Goal: Task Accomplishment & Management: Complete application form

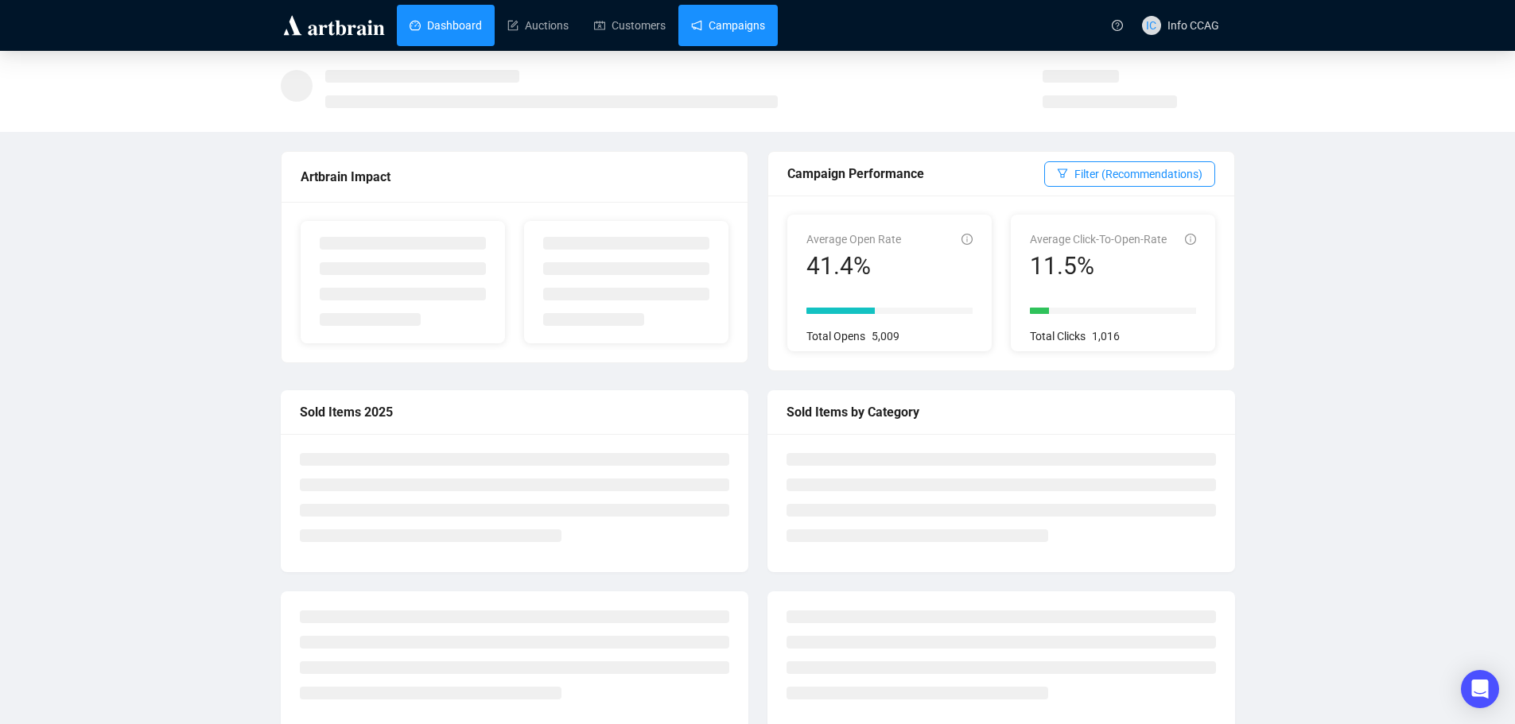
click at [730, 25] on link "Campaigns" at bounding box center [728, 25] width 74 height 41
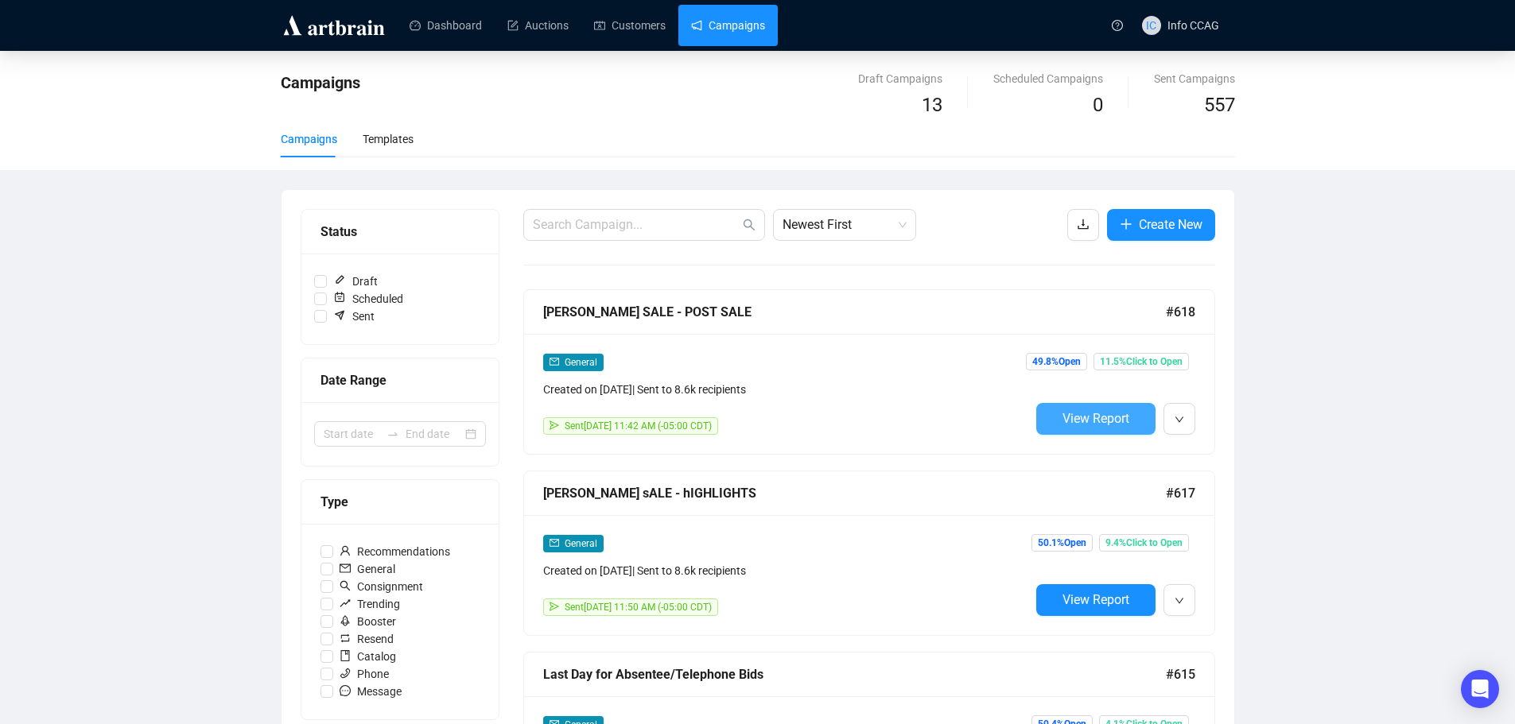
click at [1084, 421] on span "View Report" at bounding box center [1095, 418] width 67 height 15
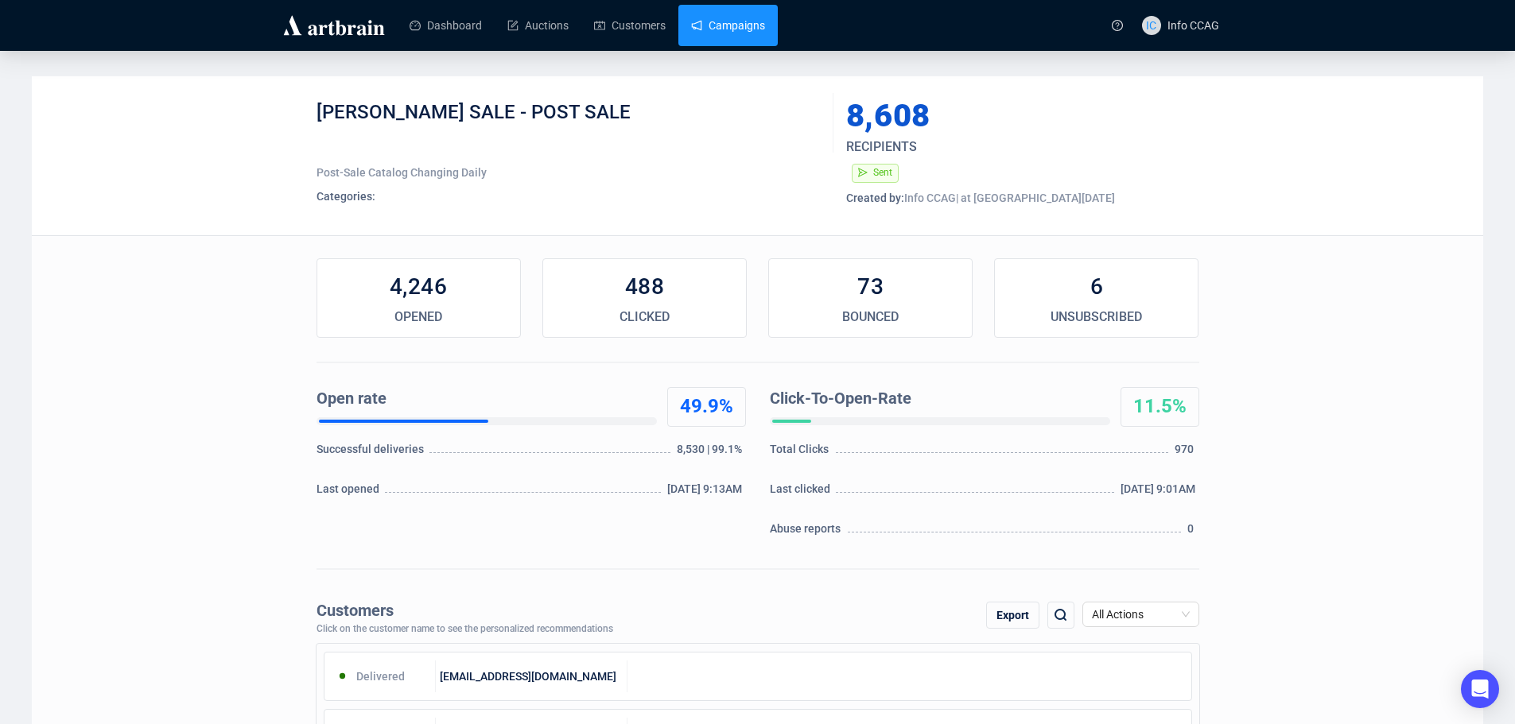
click at [697, 25] on link "Campaigns" at bounding box center [728, 25] width 74 height 41
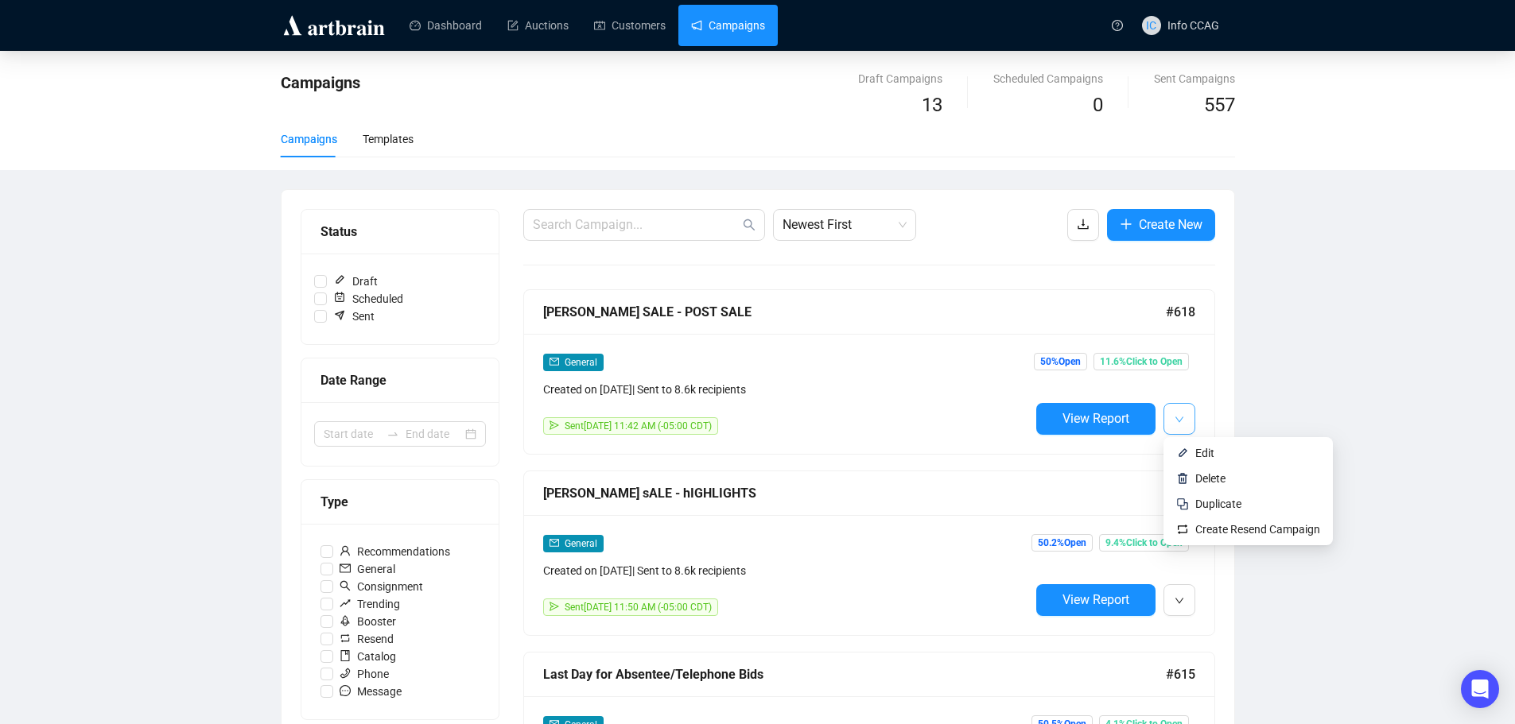
click at [1180, 418] on icon "down" at bounding box center [1180, 420] width 10 height 10
click at [1210, 499] on span "Duplicate" at bounding box center [1218, 504] width 46 height 13
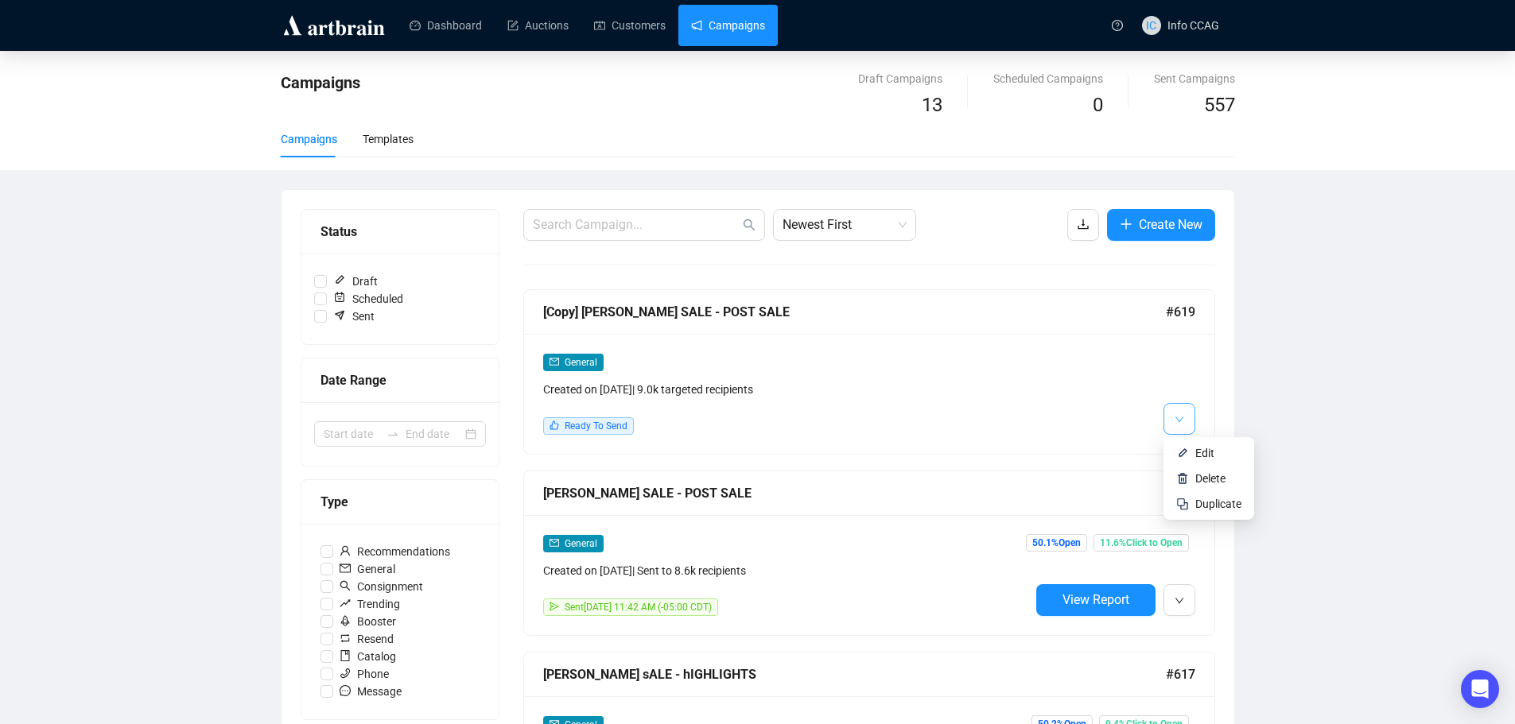
click at [1190, 406] on button "button" at bounding box center [1179, 419] width 32 height 32
click at [1200, 451] on span "Edit" at bounding box center [1204, 453] width 19 height 13
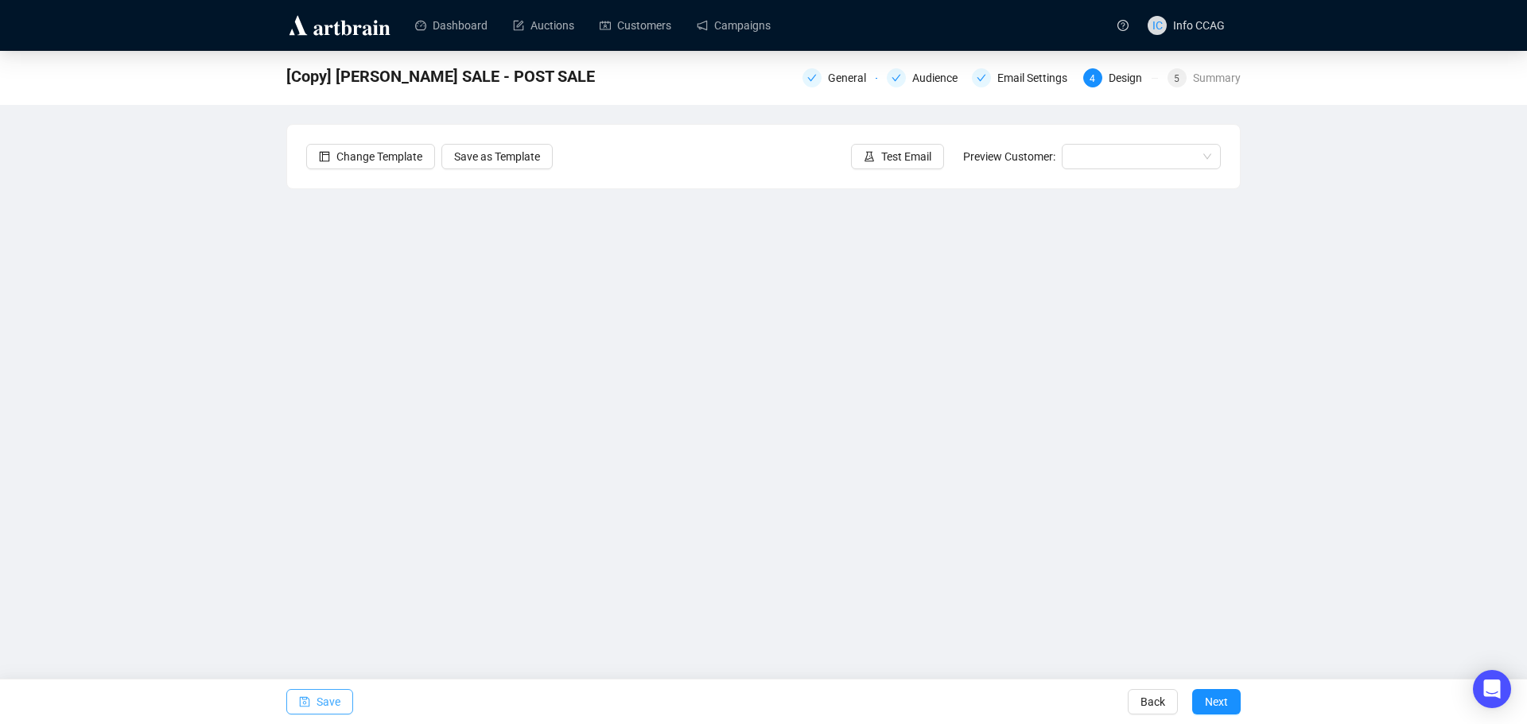
click at [330, 707] on span "Save" at bounding box center [329, 702] width 24 height 45
click at [328, 705] on span "Save" at bounding box center [329, 702] width 24 height 45
click at [1226, 700] on span "Next" at bounding box center [1216, 702] width 23 height 45
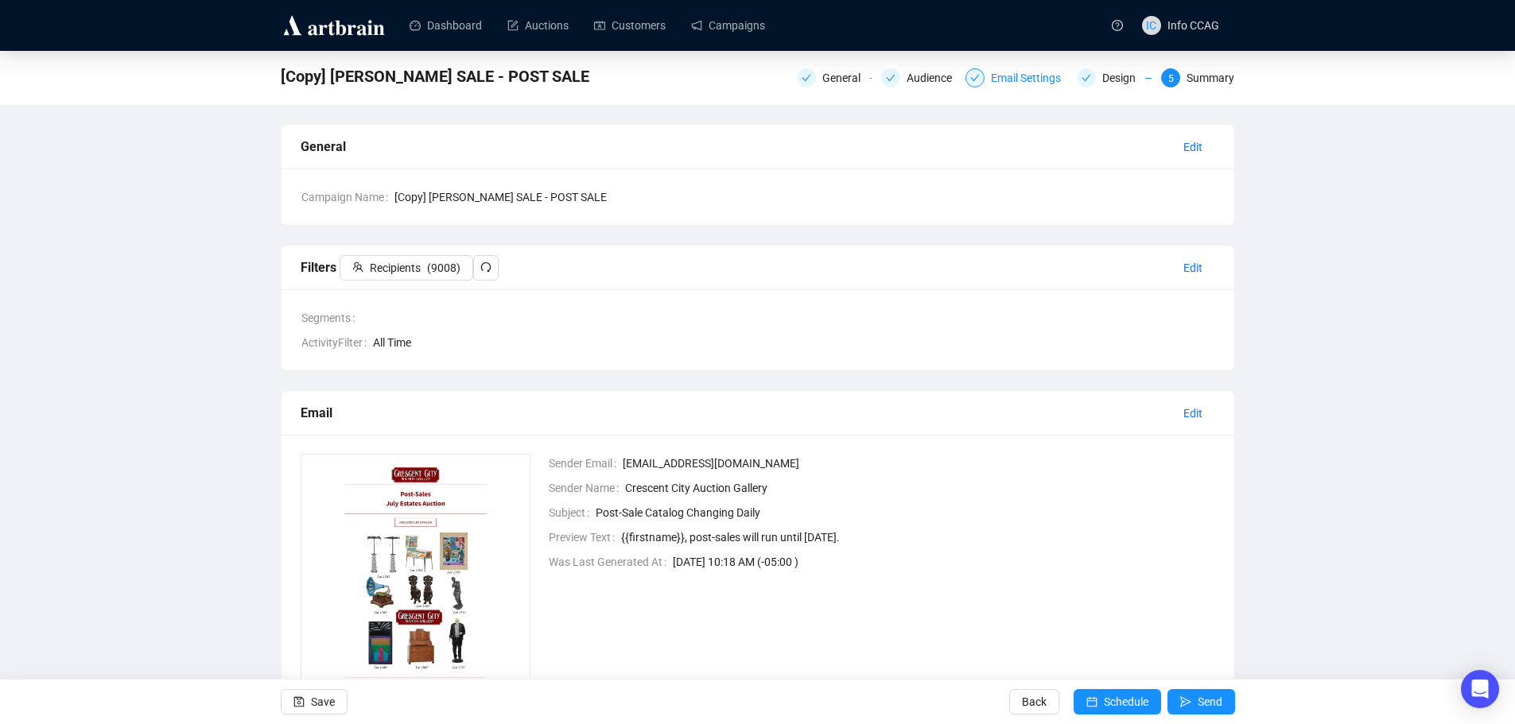
click at [982, 69] on div "Email Settings" at bounding box center [1016, 77] width 102 height 19
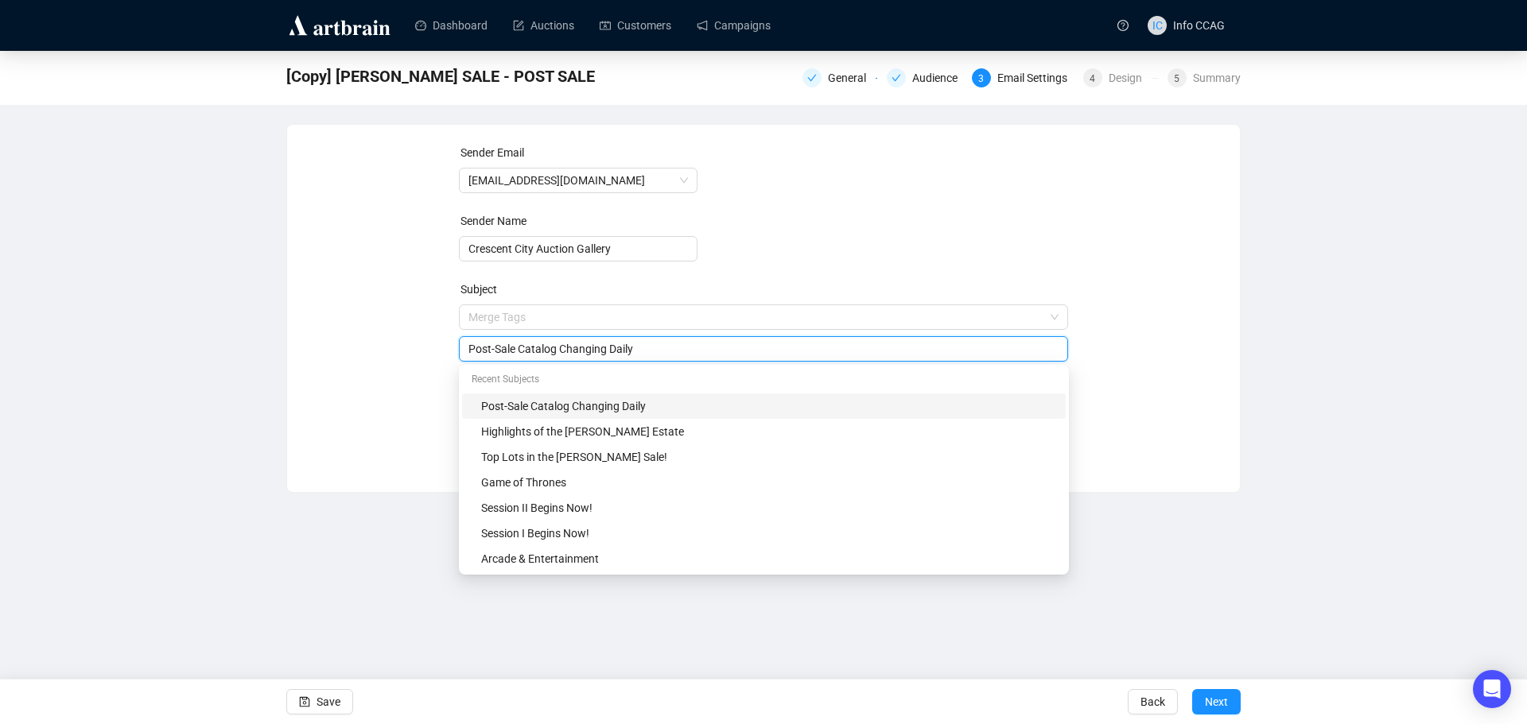
click at [670, 317] on span "Merge Tags Post-Sale Catalog Changing Daily" at bounding box center [764, 333] width 610 height 45
drag, startPoint x: 642, startPoint y: 344, endPoint x: 348, endPoint y: 340, distance: 293.5
click at [348, 340] on div "Sender Email info@crescentcityauctiongallery.com Sender Name Crescent City Auct…" at bounding box center [763, 296] width 915 height 305
type input "Rare, Whimsical & Wildly Ornate"
click at [1218, 354] on div "Sender Email info@crescentcityauctiongallery.com Sender Name Crescent City Auct…" at bounding box center [763, 296] width 915 height 305
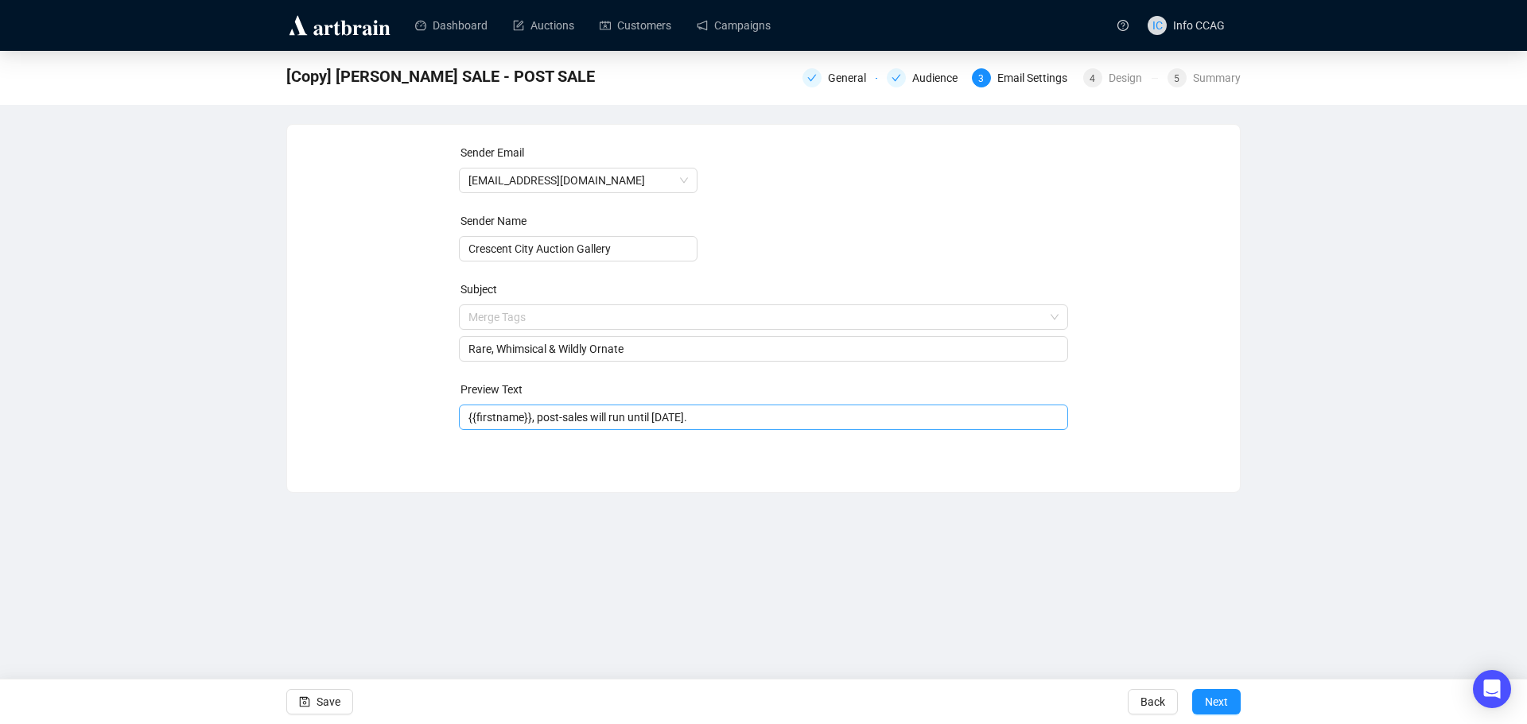
click at [587, 419] on input "{{firstname}}, post-sales will run until Friday, August 22." at bounding box center [763, 417] width 591 height 17
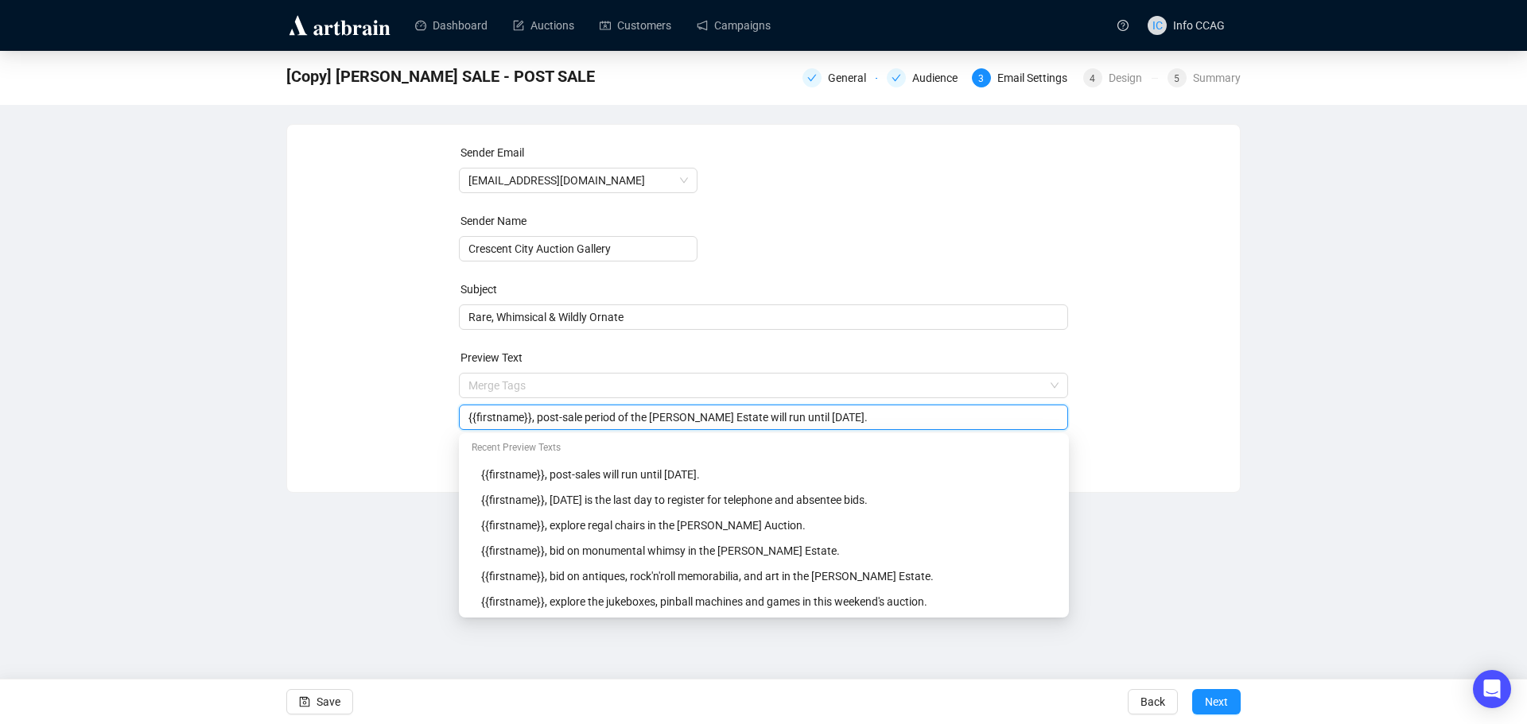
type input "{{firstname}}, post-sale period of the Jaeger Estate will run until Friday, Aug…"
click at [1120, 367] on div "Sender Email info@crescentcityauctiongallery.com Sender Name Crescent City Auct…" at bounding box center [763, 296] width 915 height 305
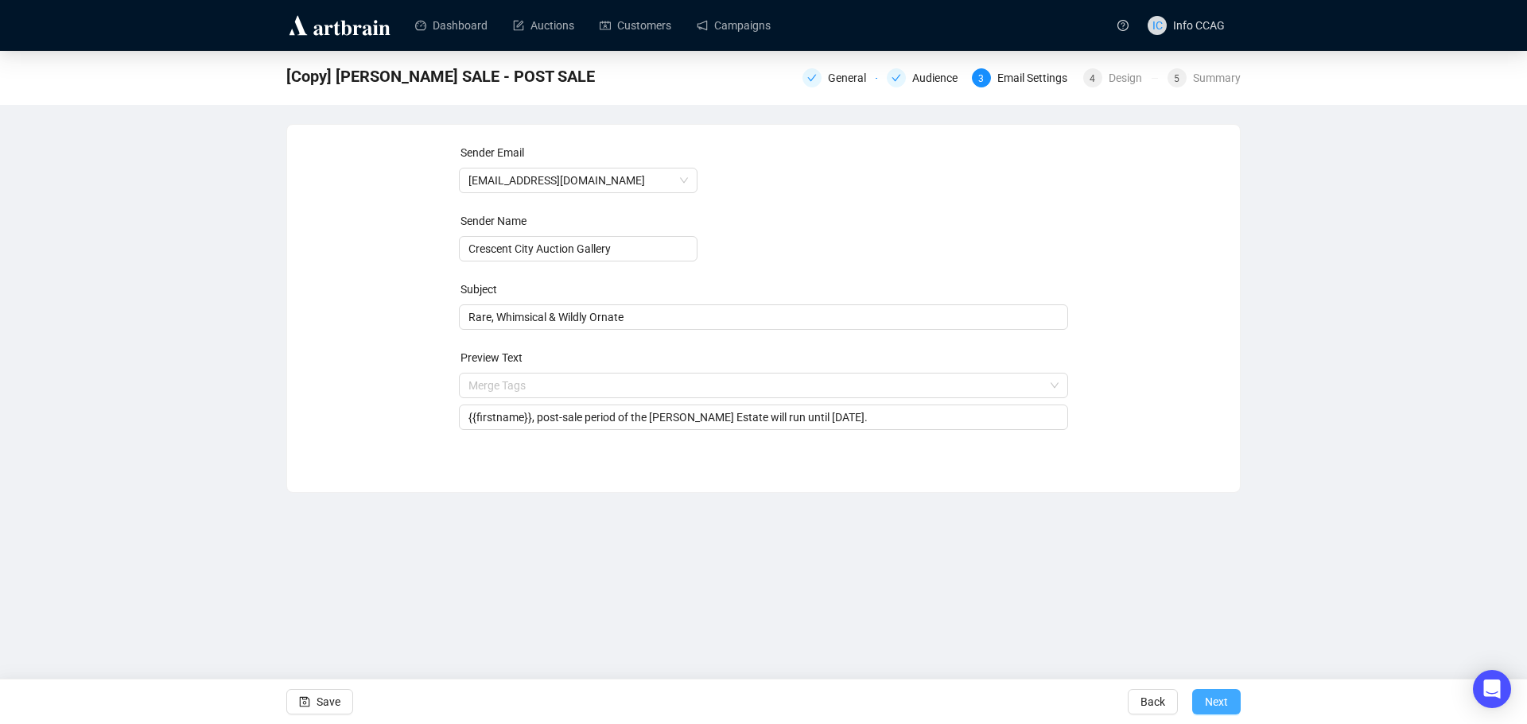
click at [1214, 701] on span "Next" at bounding box center [1216, 702] width 23 height 45
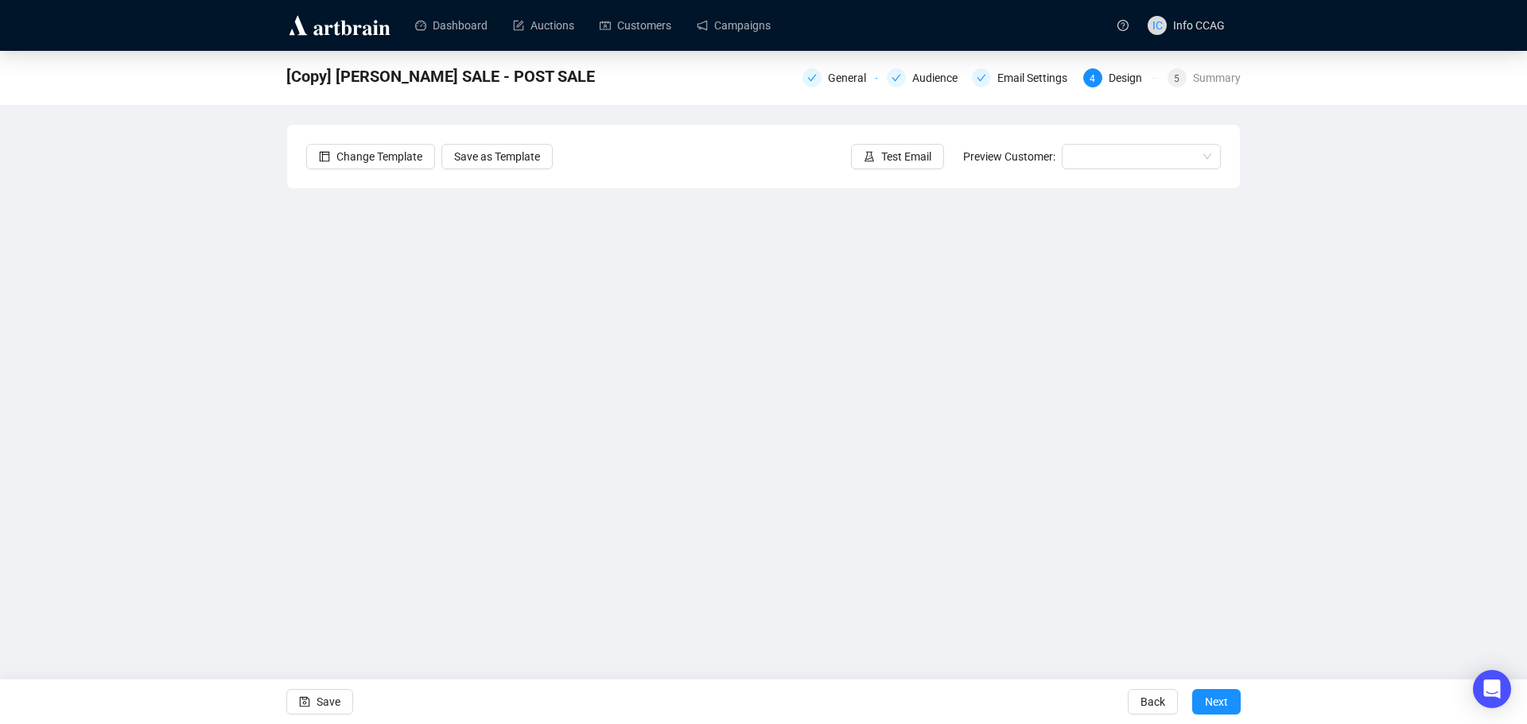
click at [1214, 701] on span "Next" at bounding box center [1216, 702] width 23 height 45
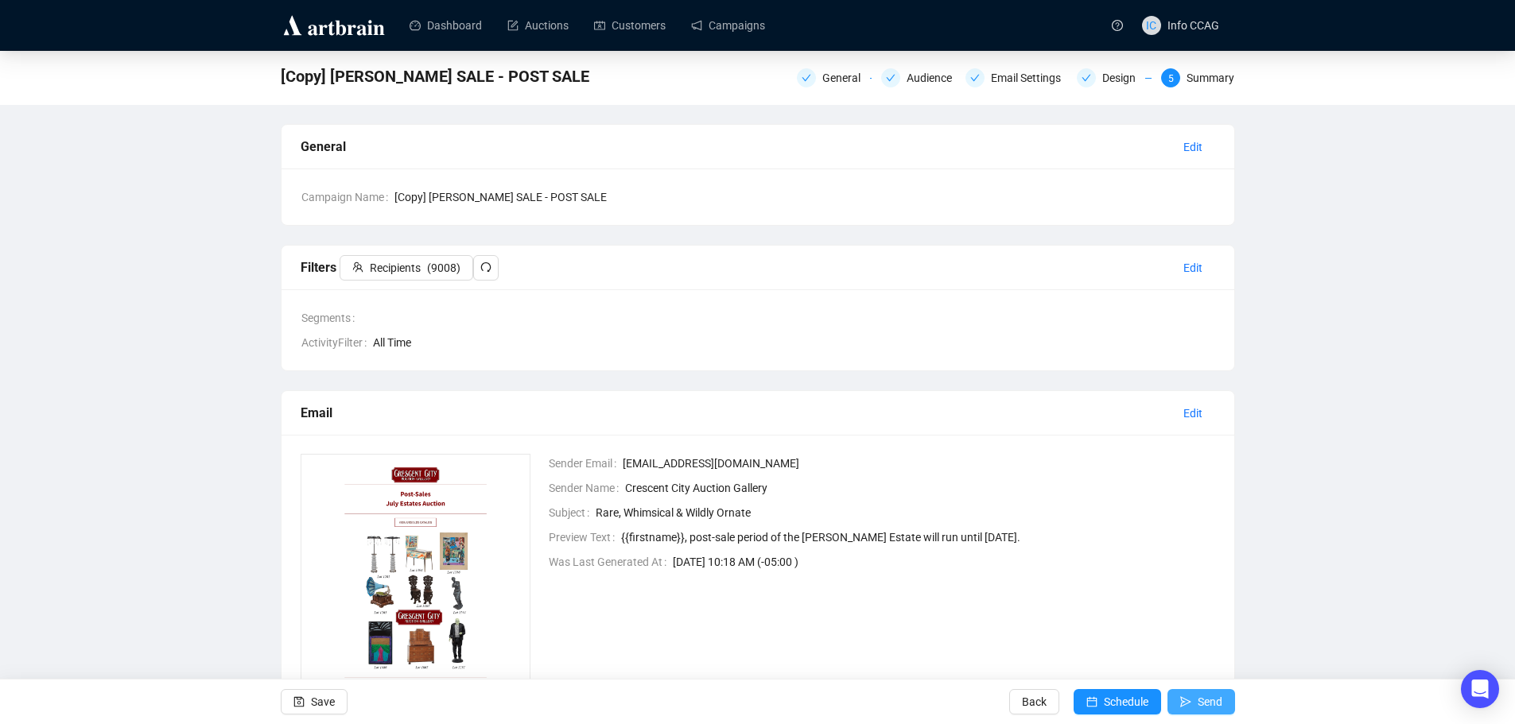
click at [1194, 702] on button "Send" at bounding box center [1201, 701] width 68 height 25
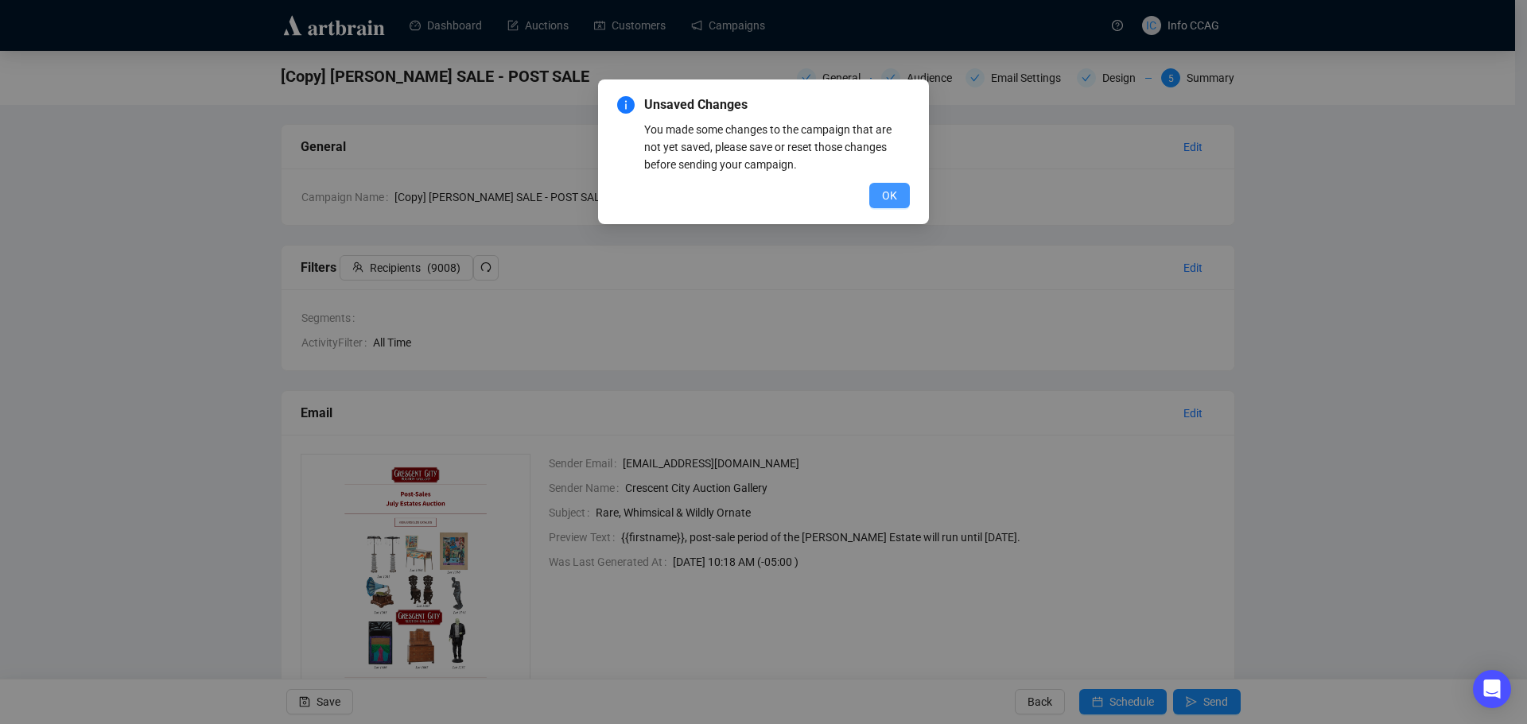
click at [888, 192] on span "OK" at bounding box center [889, 195] width 15 height 17
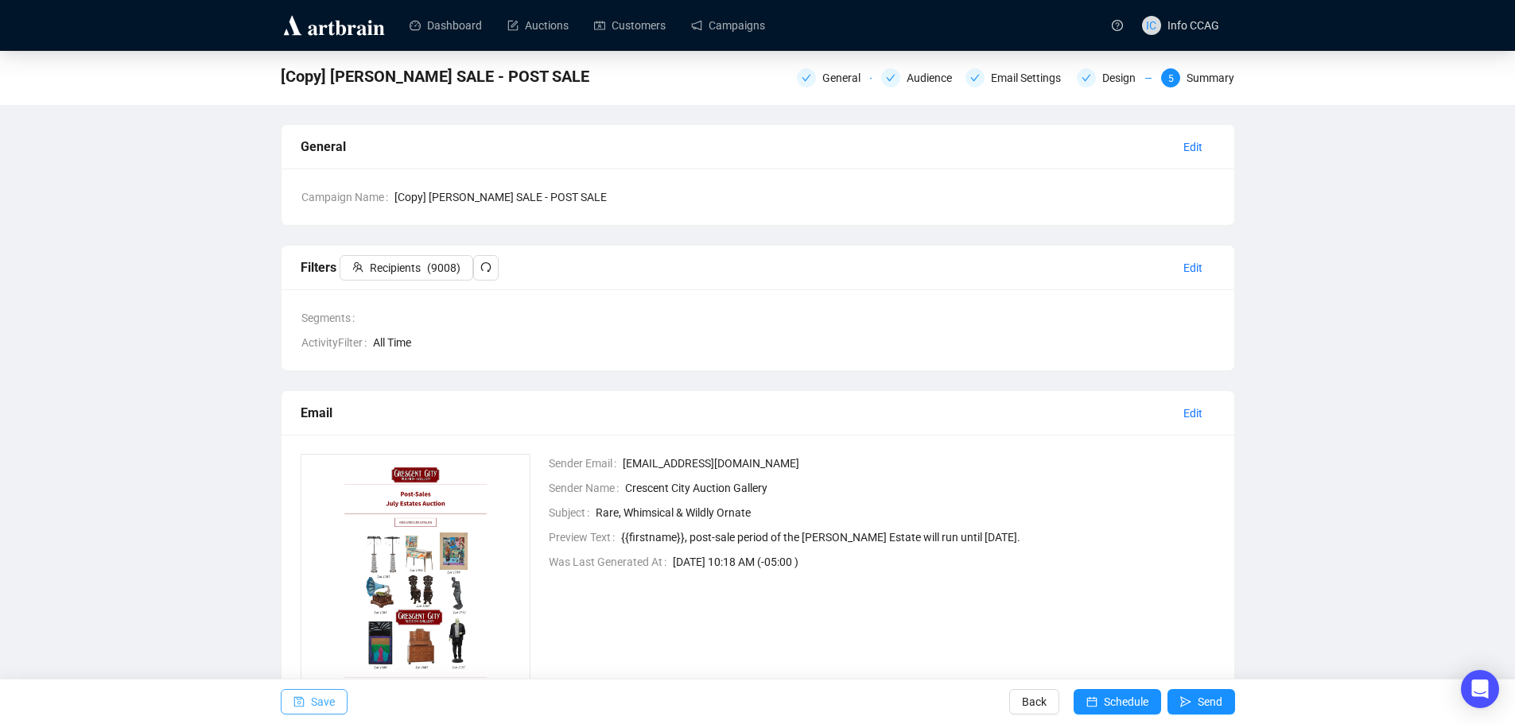
click at [302, 703] on icon "save" at bounding box center [298, 702] width 11 height 11
click at [1187, 701] on icon "send" at bounding box center [1185, 702] width 11 height 11
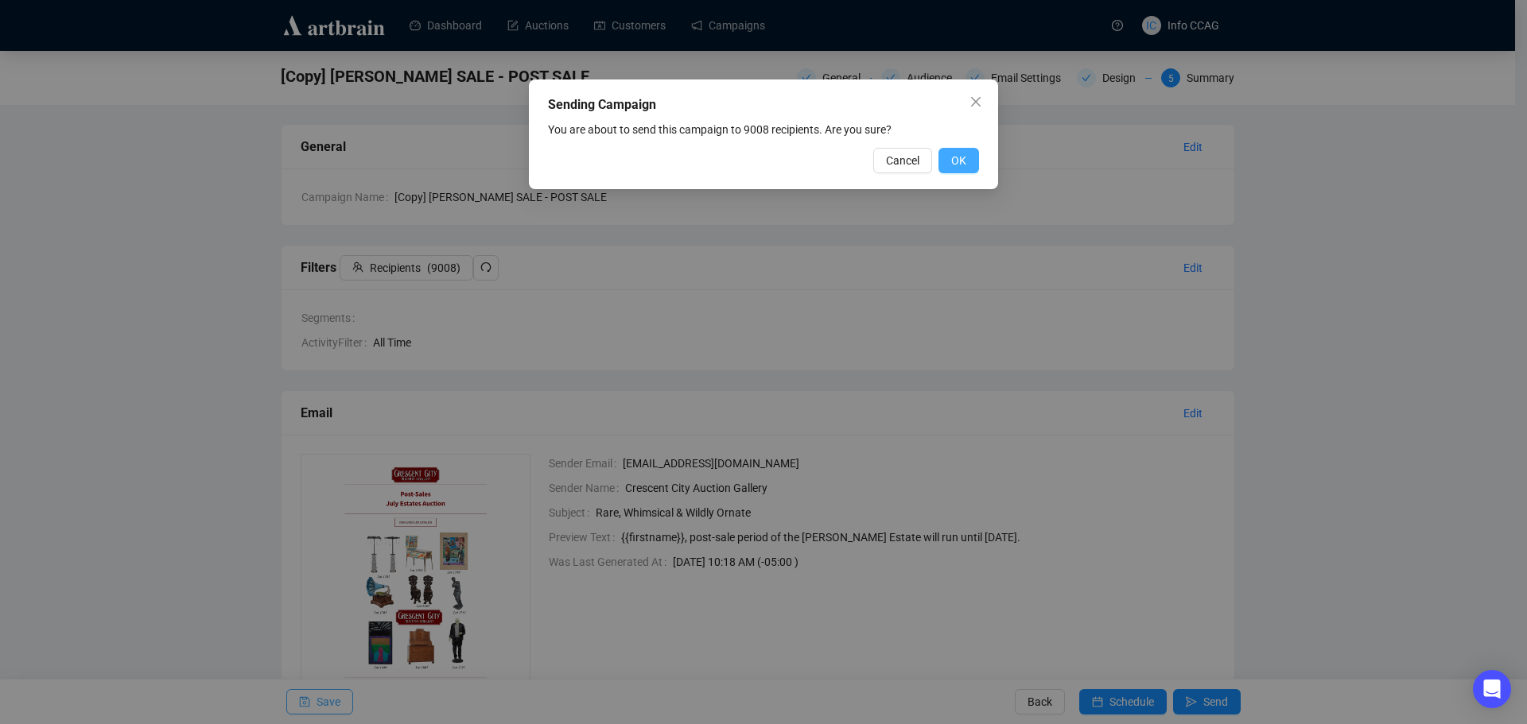
click at [953, 161] on span "OK" at bounding box center [958, 160] width 15 height 17
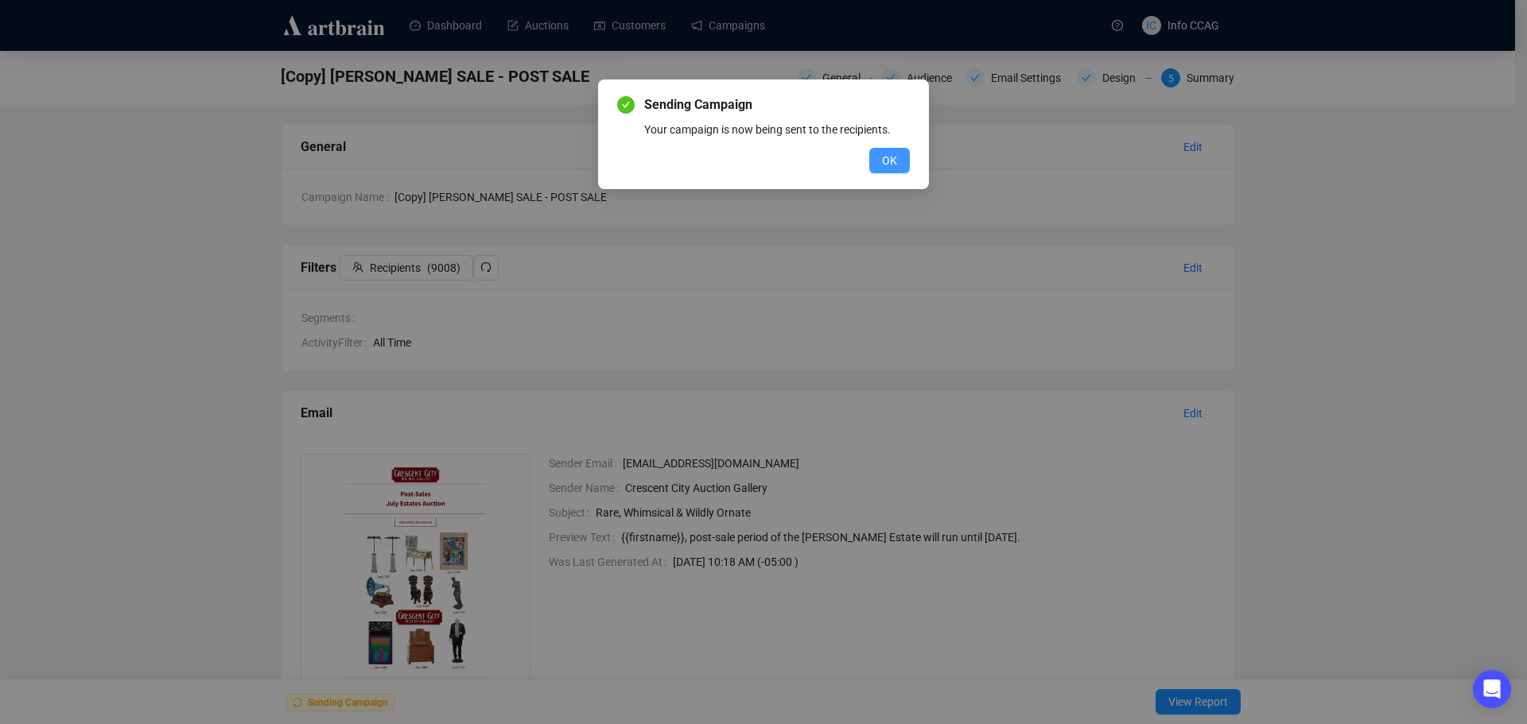
click at [885, 161] on span "OK" at bounding box center [889, 160] width 15 height 17
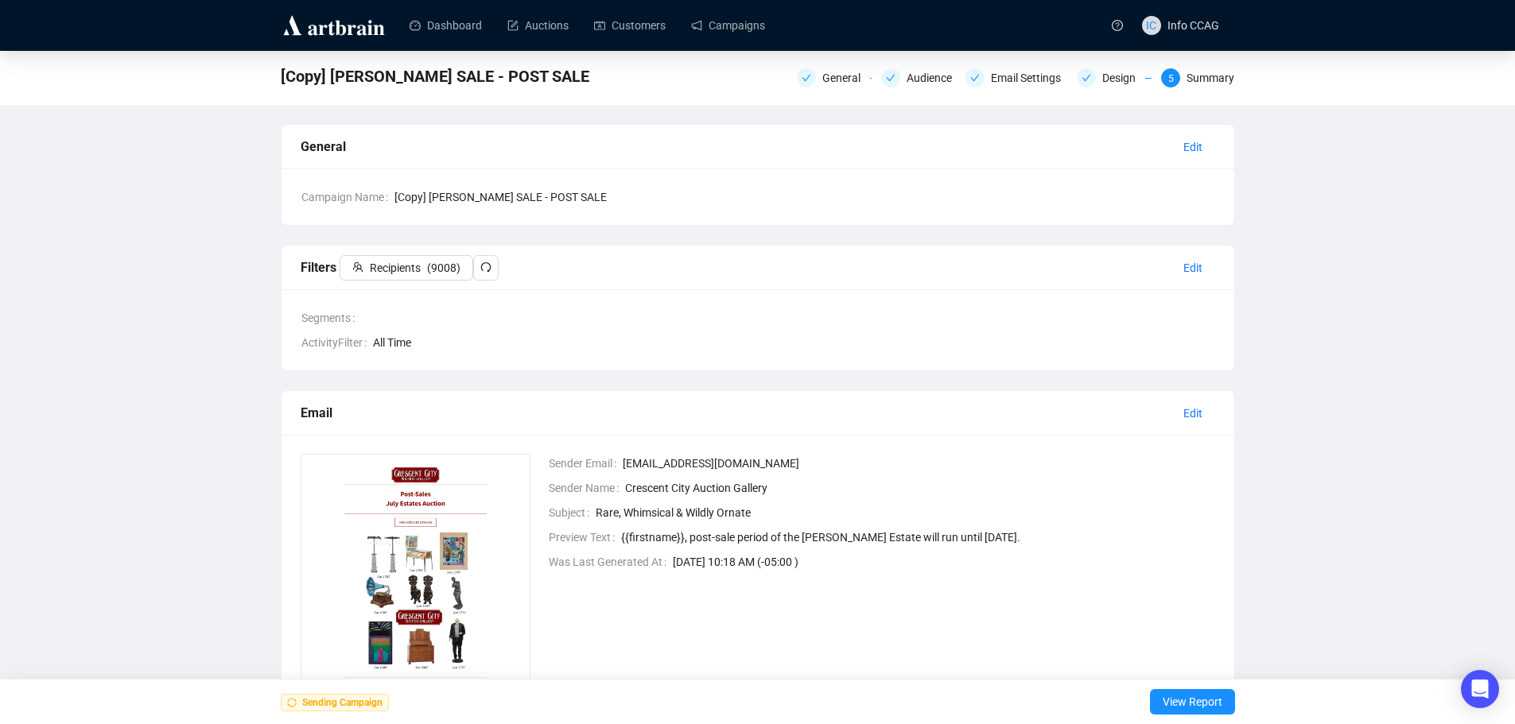
click at [1333, 222] on div "[Copy] JAEGER SALE - POST SALE General Audience Email Settings Design 5 Summary…" at bounding box center [757, 422] width 1515 height 743
click at [1217, 701] on span "View Report" at bounding box center [1193, 702] width 60 height 45
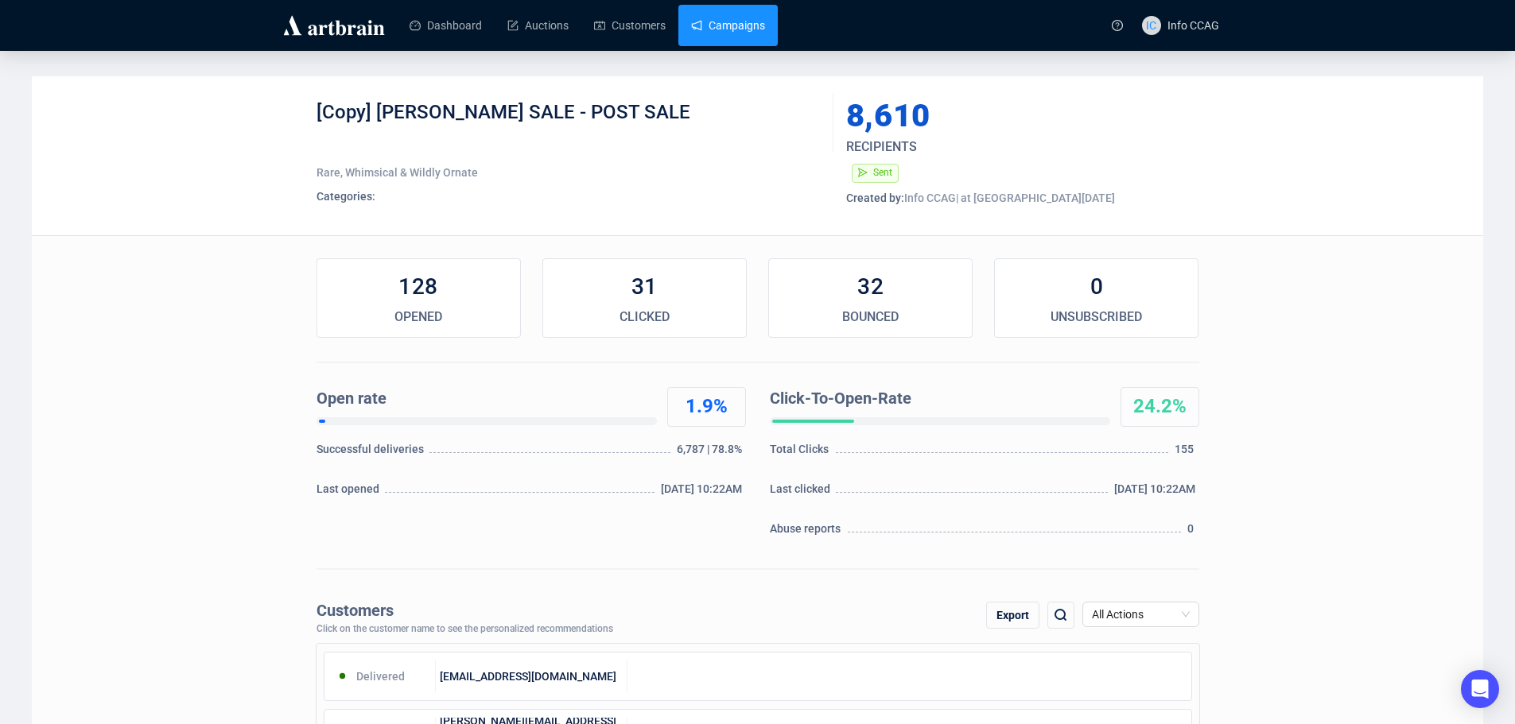
click at [745, 29] on link "Campaigns" at bounding box center [728, 25] width 74 height 41
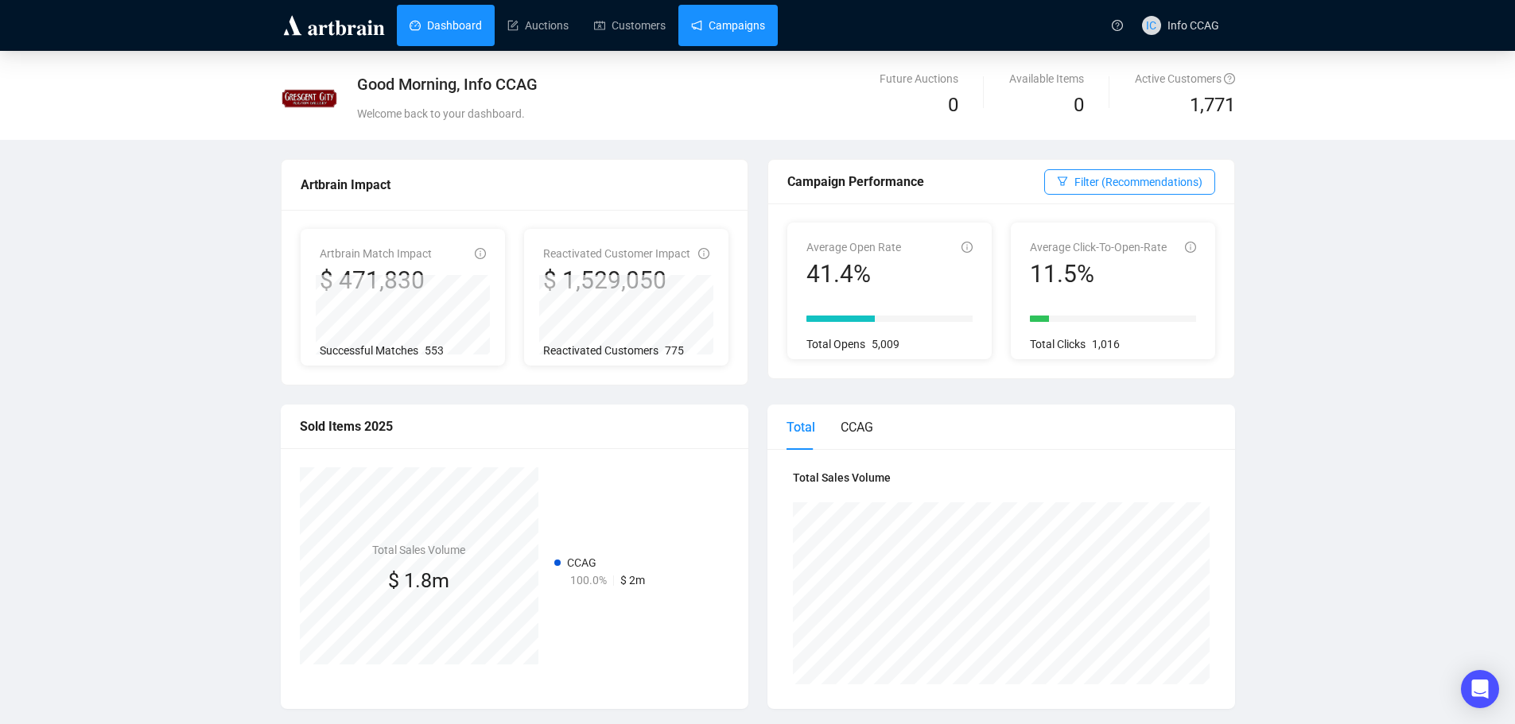
click at [713, 30] on link "Campaigns" at bounding box center [728, 25] width 74 height 41
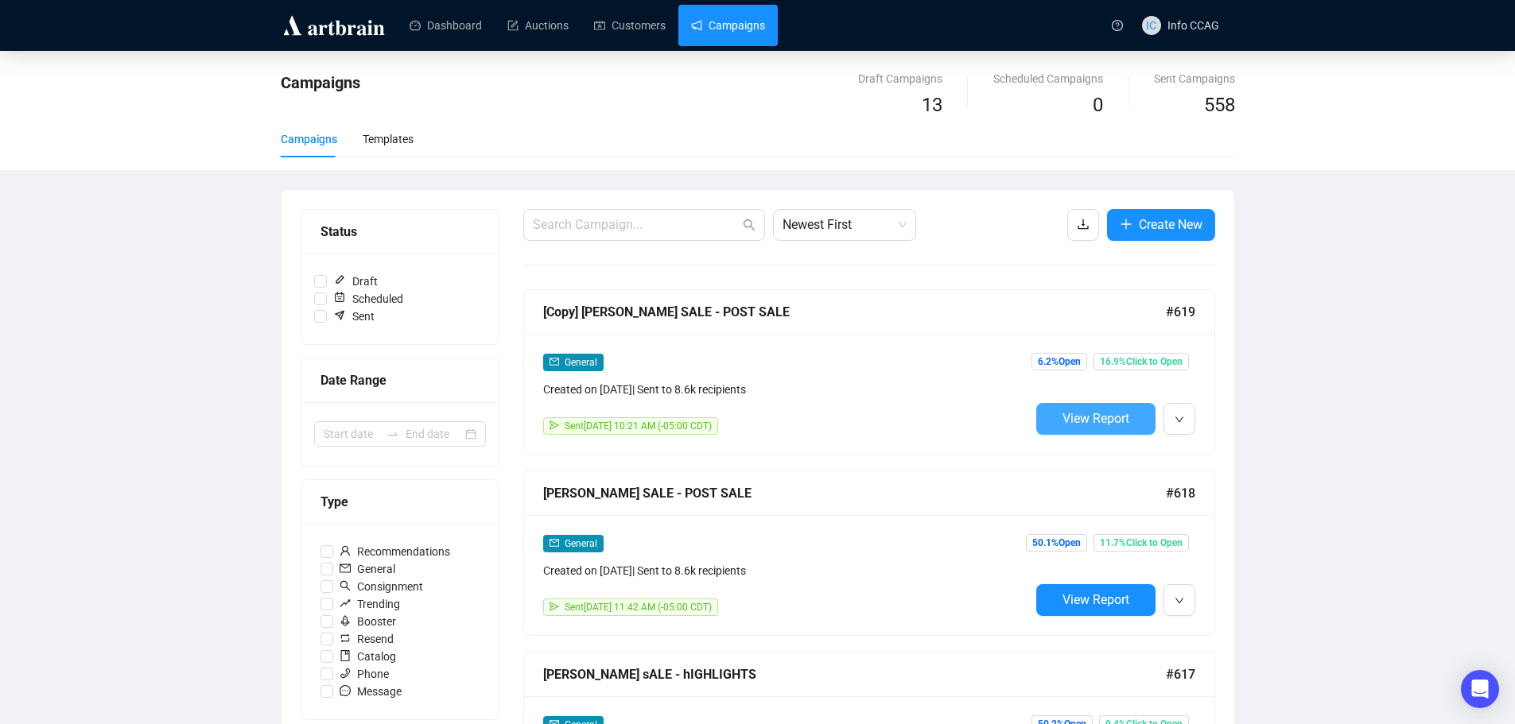
click at [1080, 417] on span "View Report" at bounding box center [1095, 418] width 67 height 15
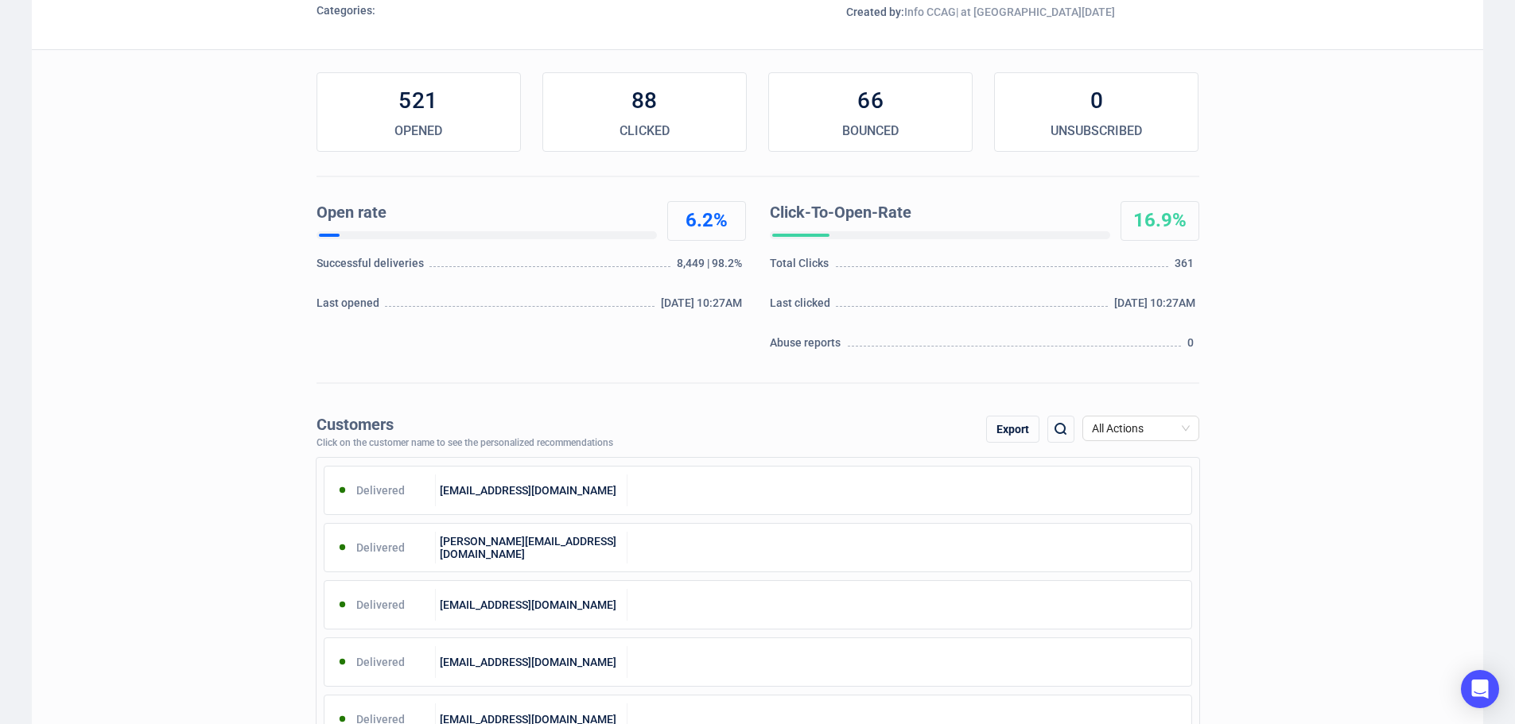
scroll to position [159, 0]
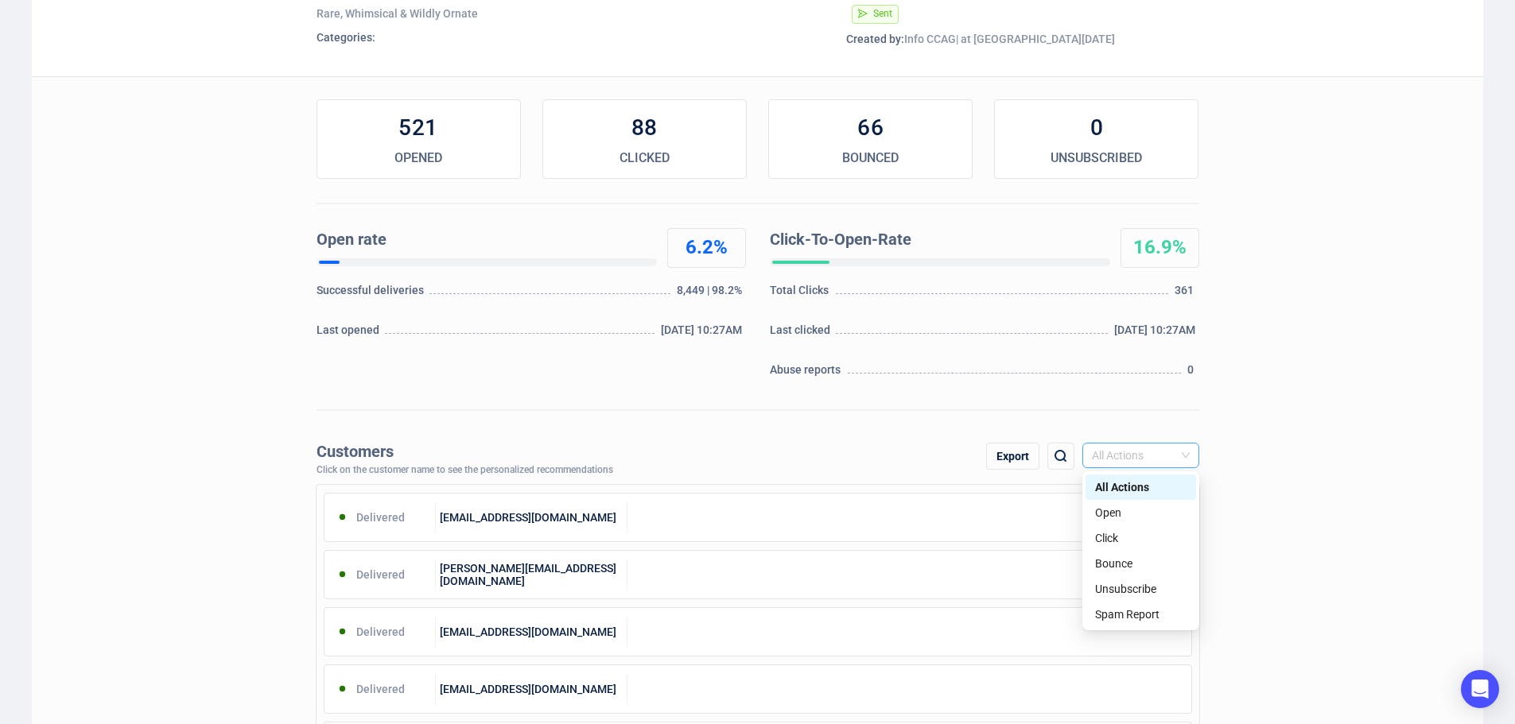
click at [1152, 451] on span "All Actions" at bounding box center [1141, 456] width 98 height 24
click at [1119, 534] on div "Click" at bounding box center [1140, 538] width 91 height 17
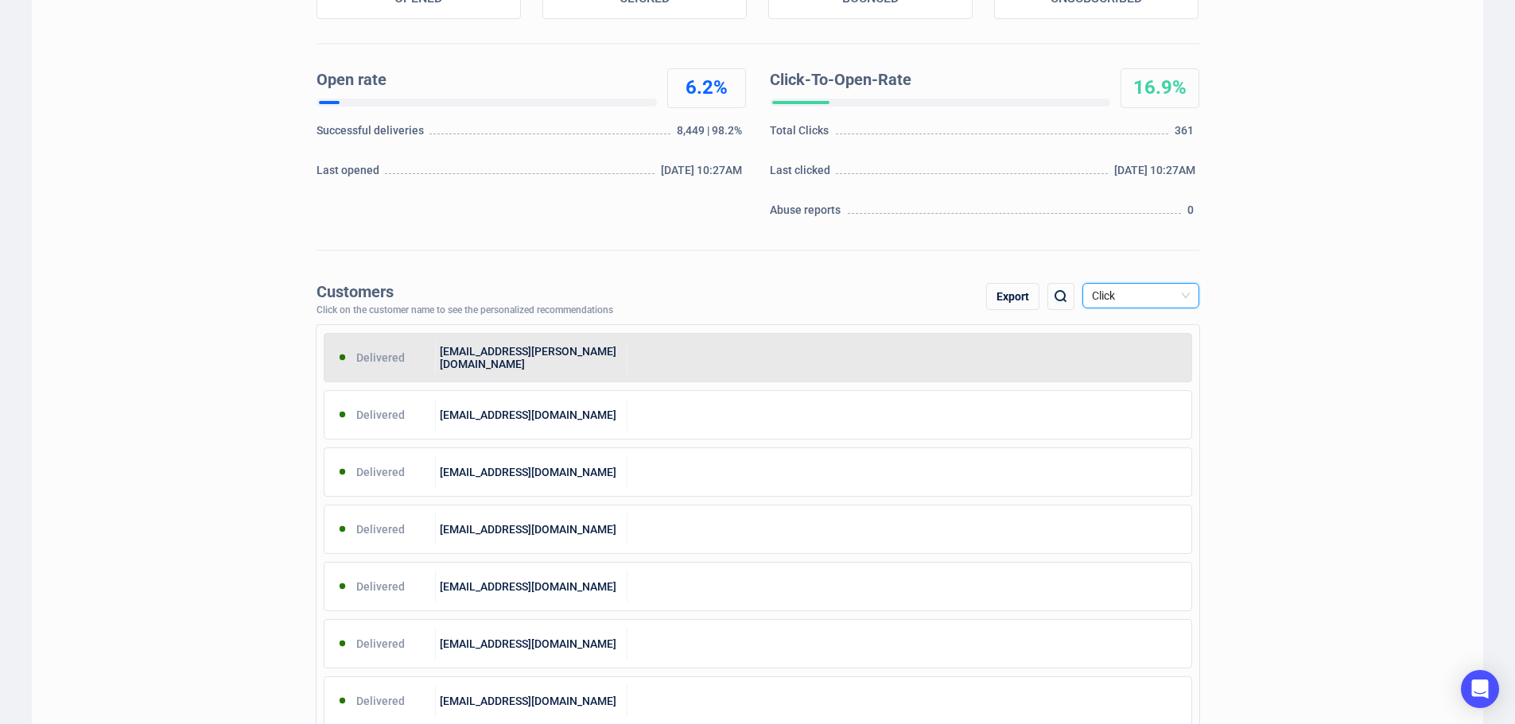
scroll to position [318, 0]
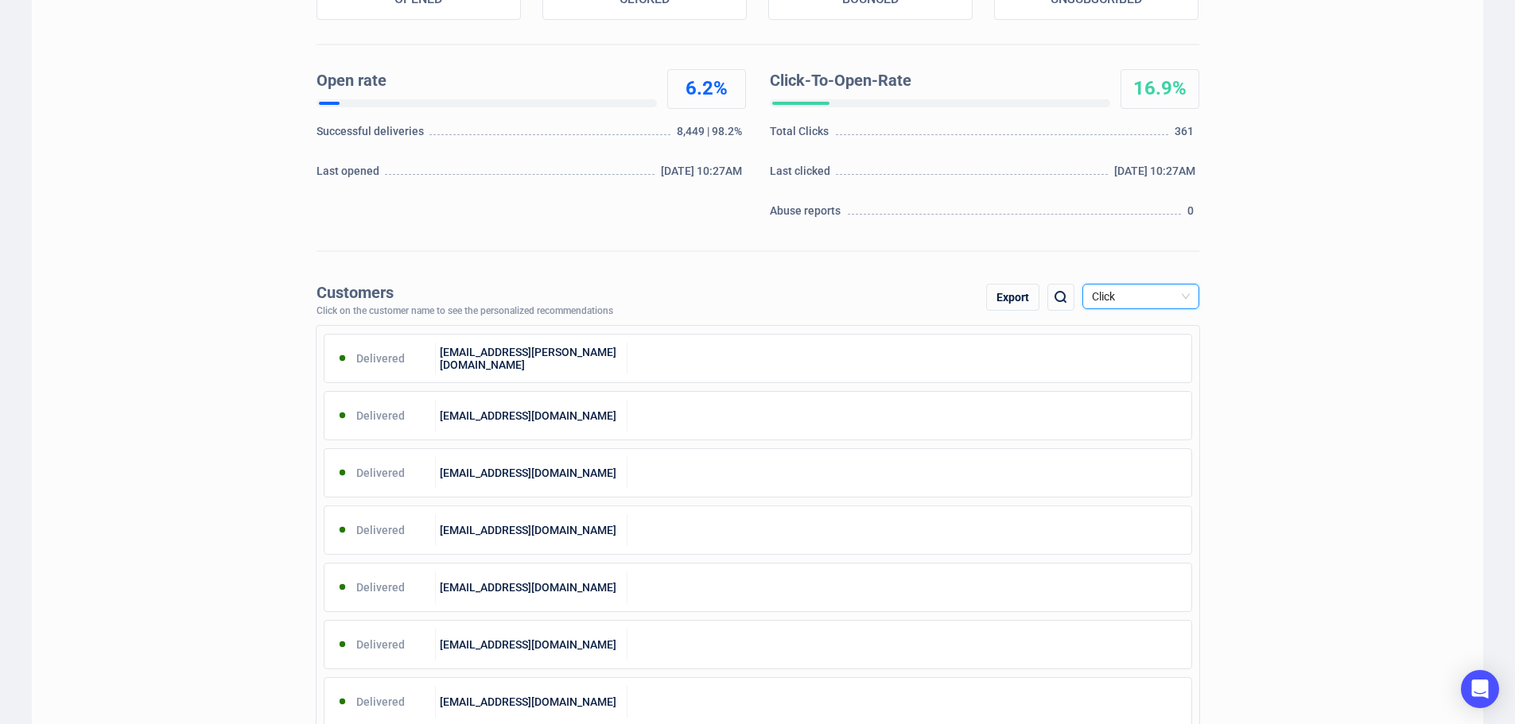
click at [1010, 301] on div "Export" at bounding box center [1012, 297] width 53 height 27
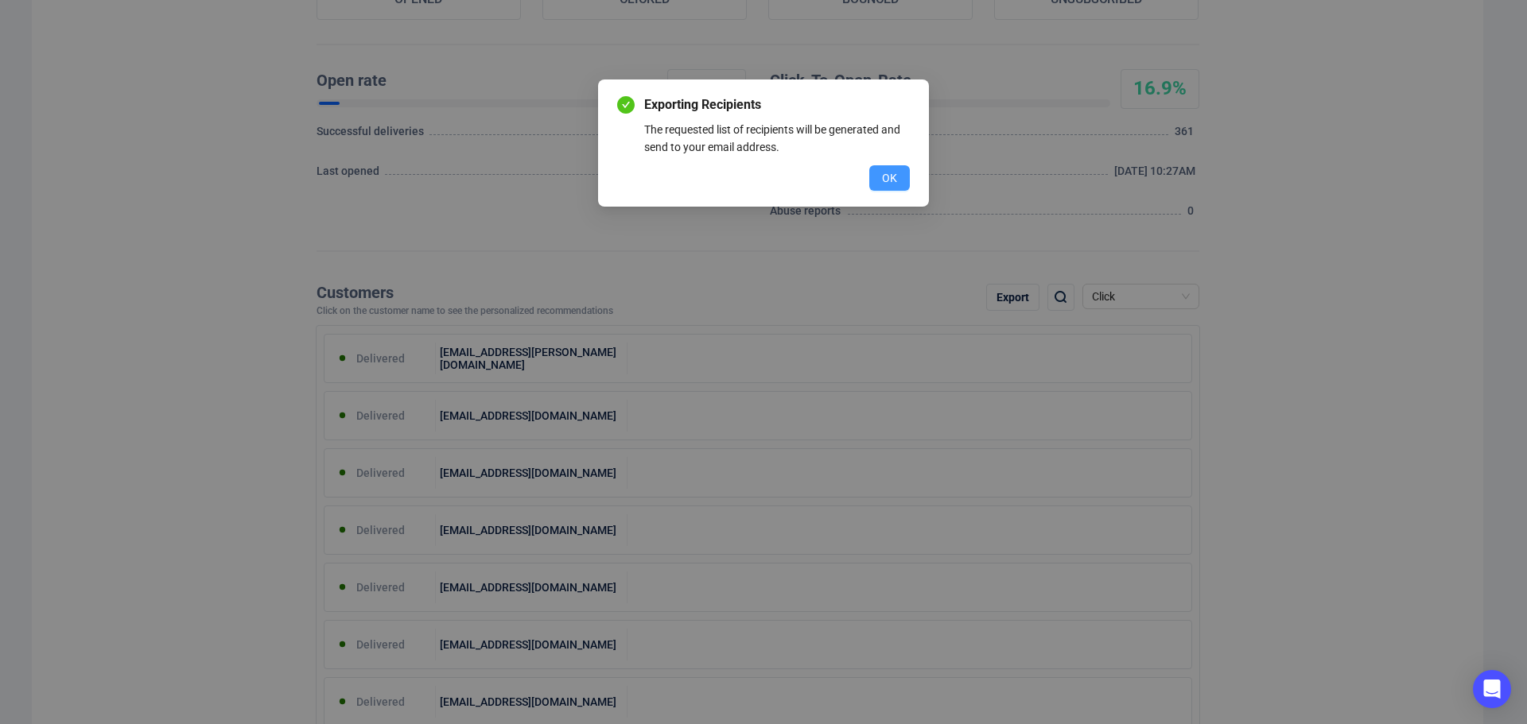
click at [885, 181] on span "OK" at bounding box center [889, 177] width 15 height 17
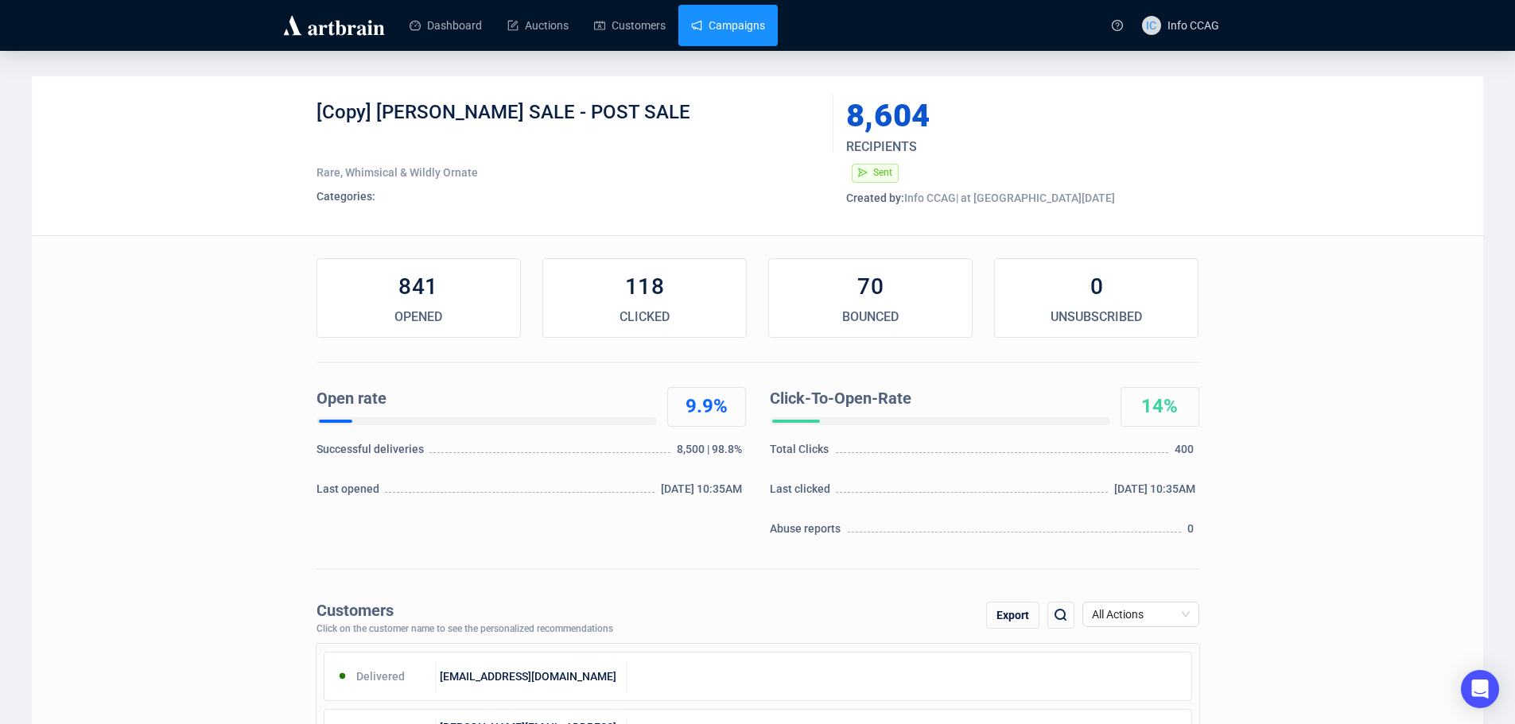
click at [726, 29] on link "Campaigns" at bounding box center [728, 25] width 74 height 41
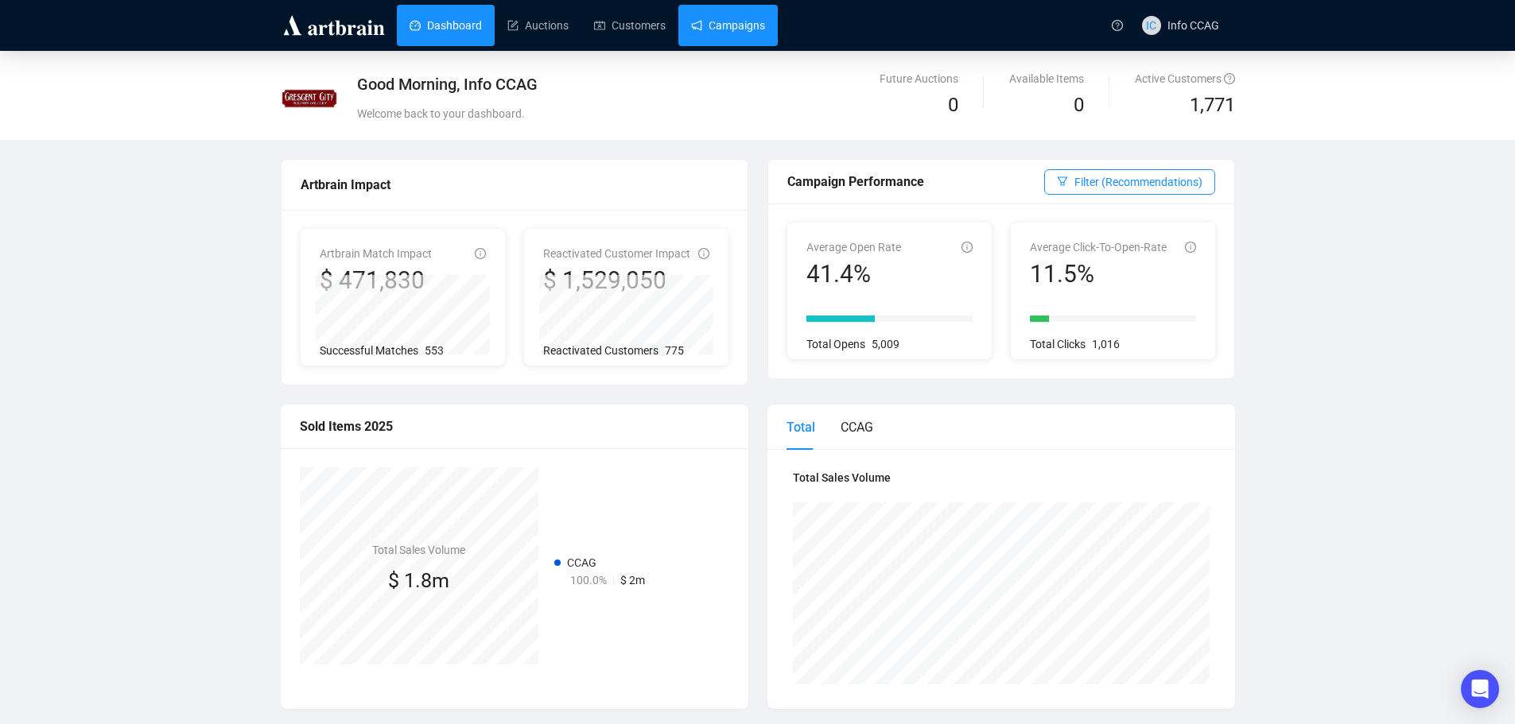
click at [739, 32] on link "Campaigns" at bounding box center [728, 25] width 74 height 41
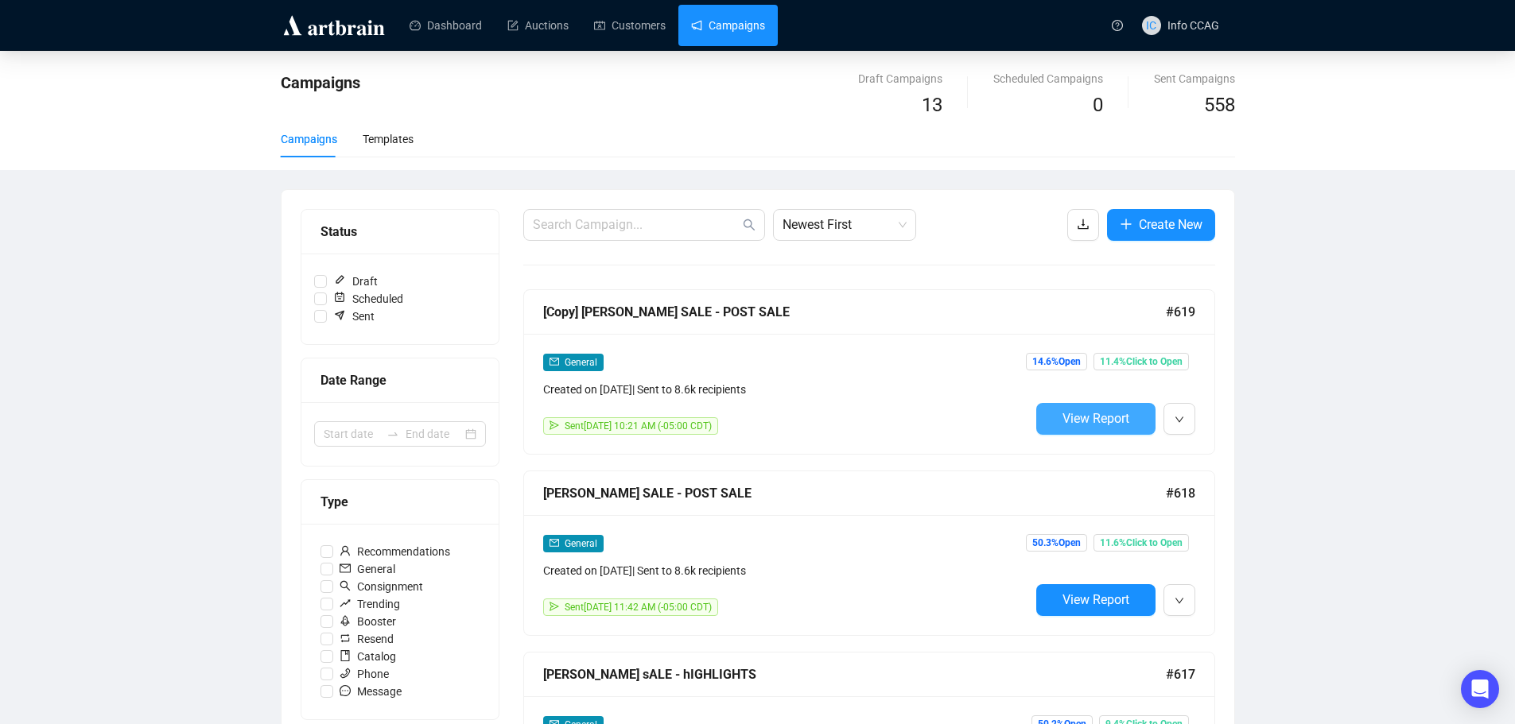
click at [1098, 413] on span "View Report" at bounding box center [1095, 418] width 67 height 15
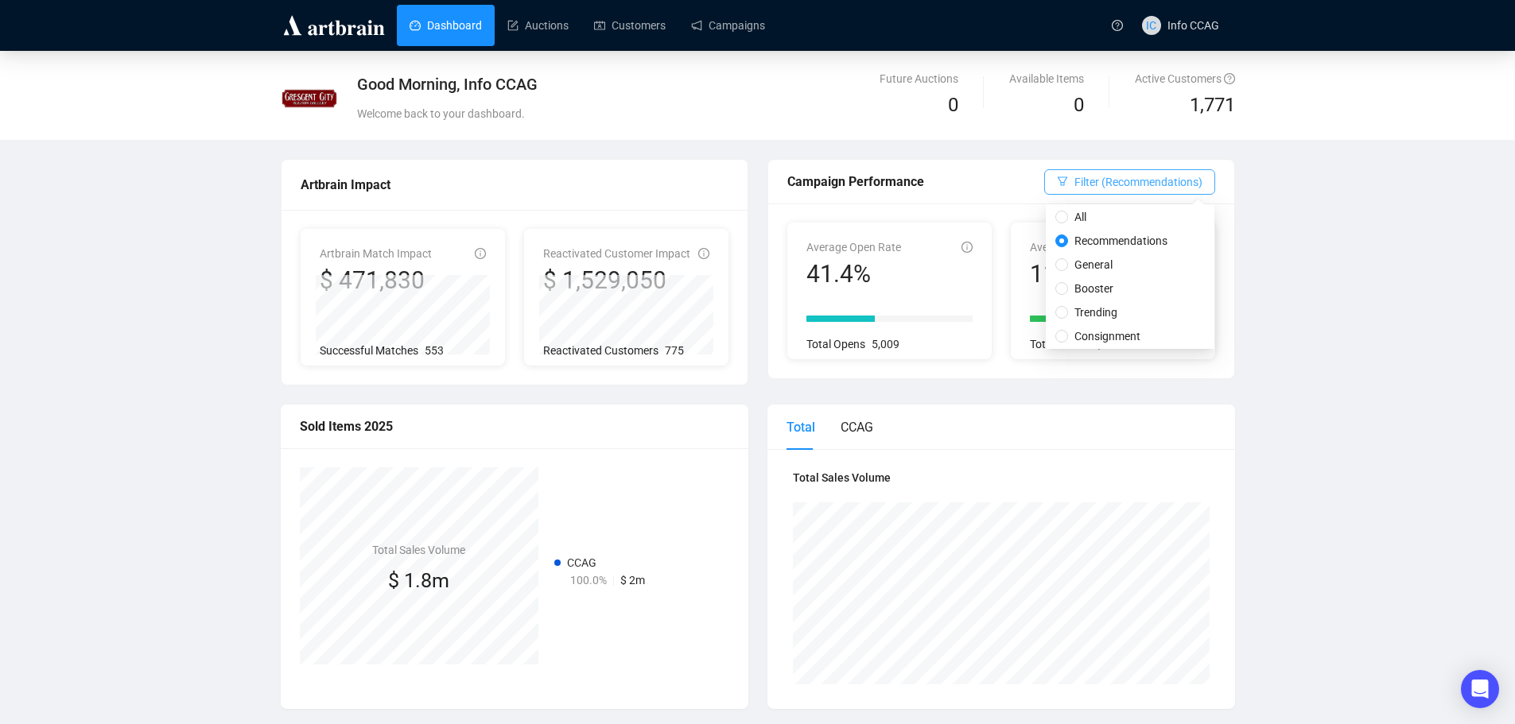
click at [1175, 181] on span "Filter (Recommendations)" at bounding box center [1138, 181] width 128 height 17
click at [1113, 256] on span "General" at bounding box center [1093, 264] width 51 height 17
click at [1068, 258] on input "General" at bounding box center [1061, 264] width 13 height 13
radio input "true"
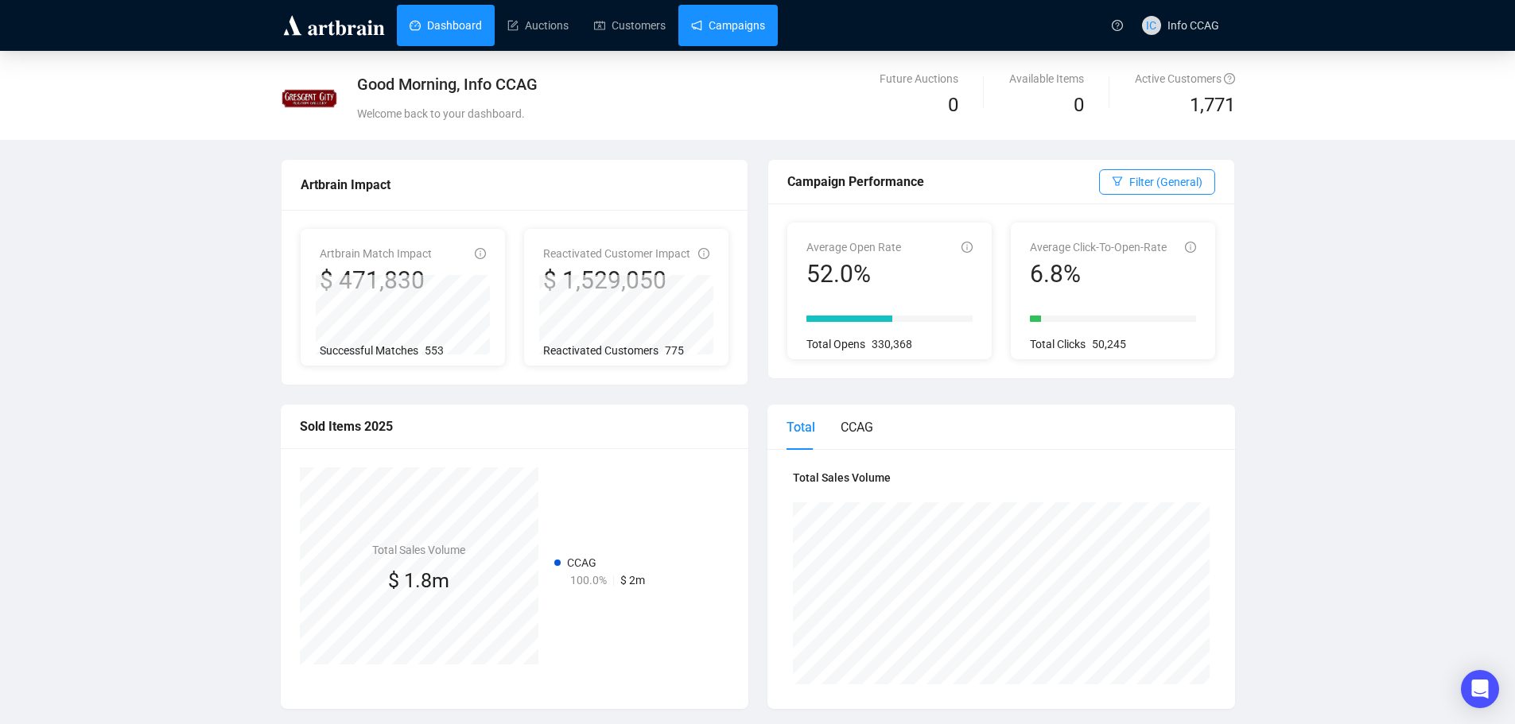
click at [707, 17] on link "Campaigns" at bounding box center [728, 25] width 74 height 41
